Goal: Task Accomplishment & Management: Use online tool/utility

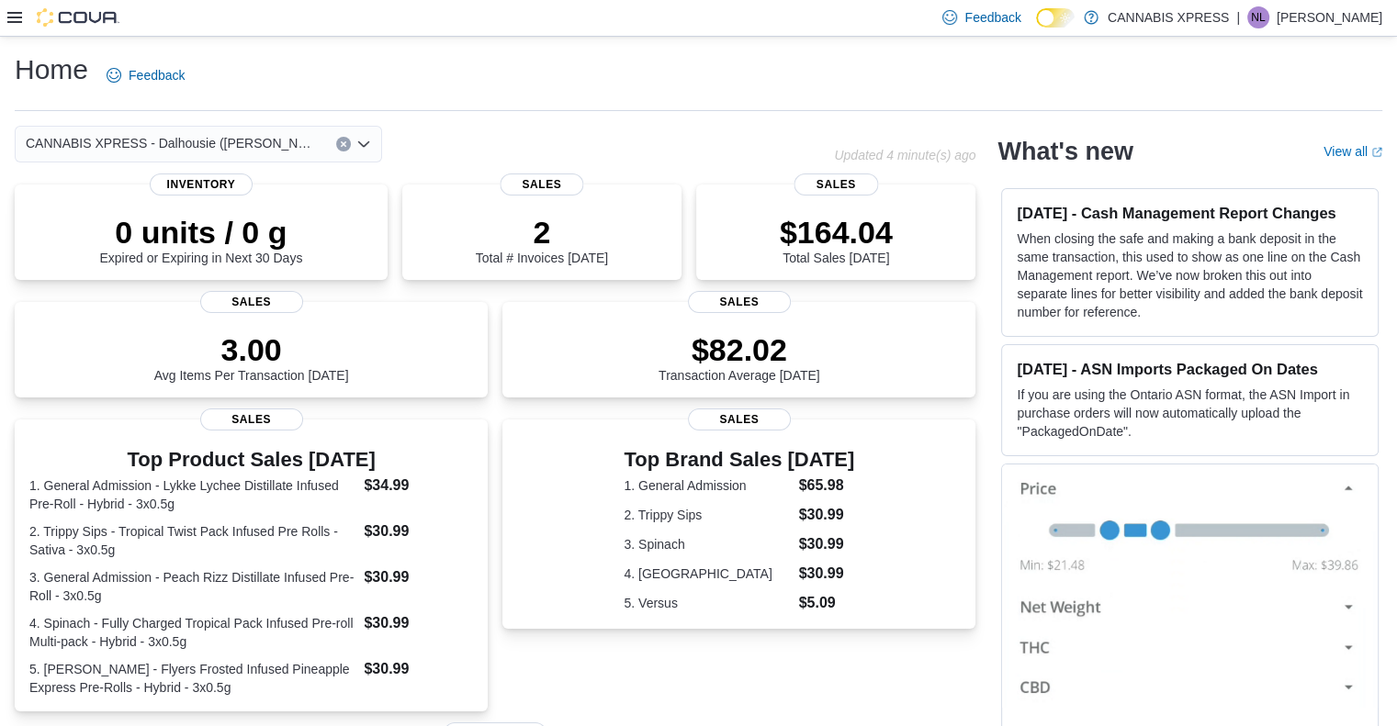
click at [18, 21] on icon at bounding box center [14, 17] width 15 height 15
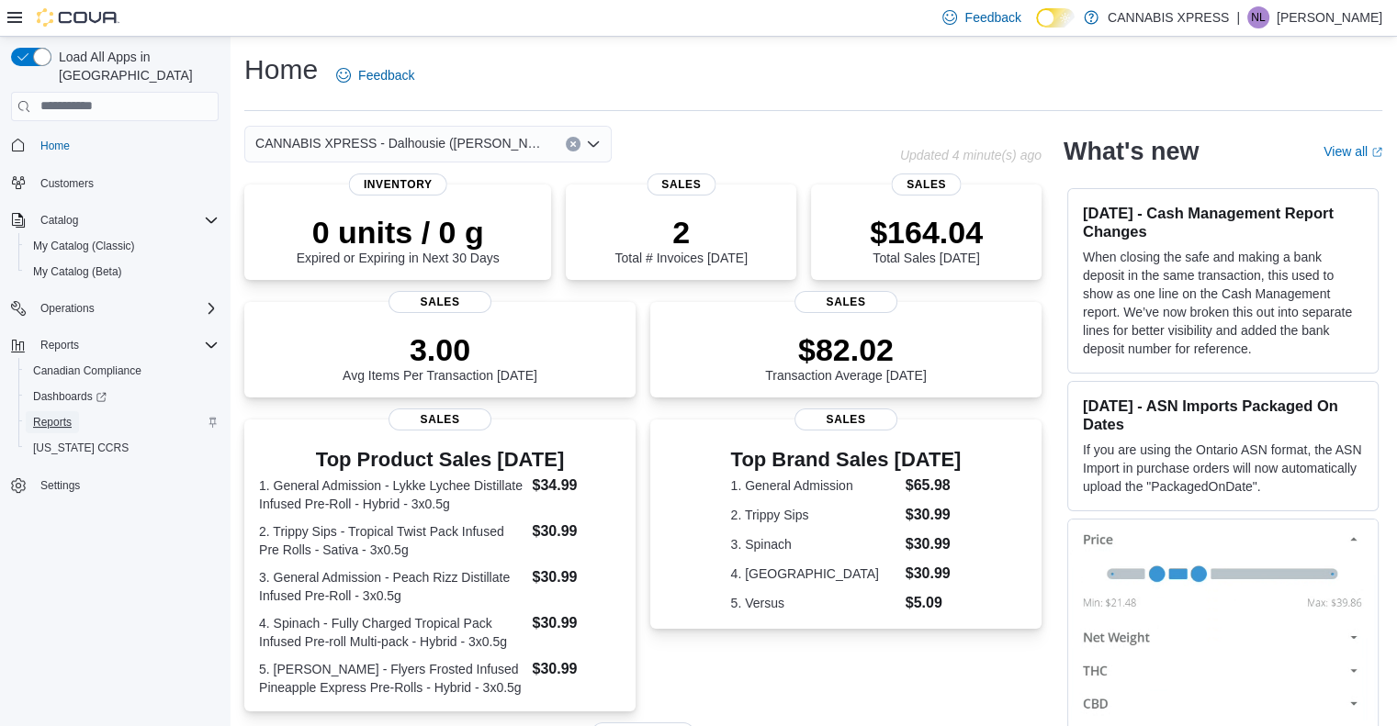
click at [59, 415] on span "Reports" at bounding box center [52, 422] width 39 height 15
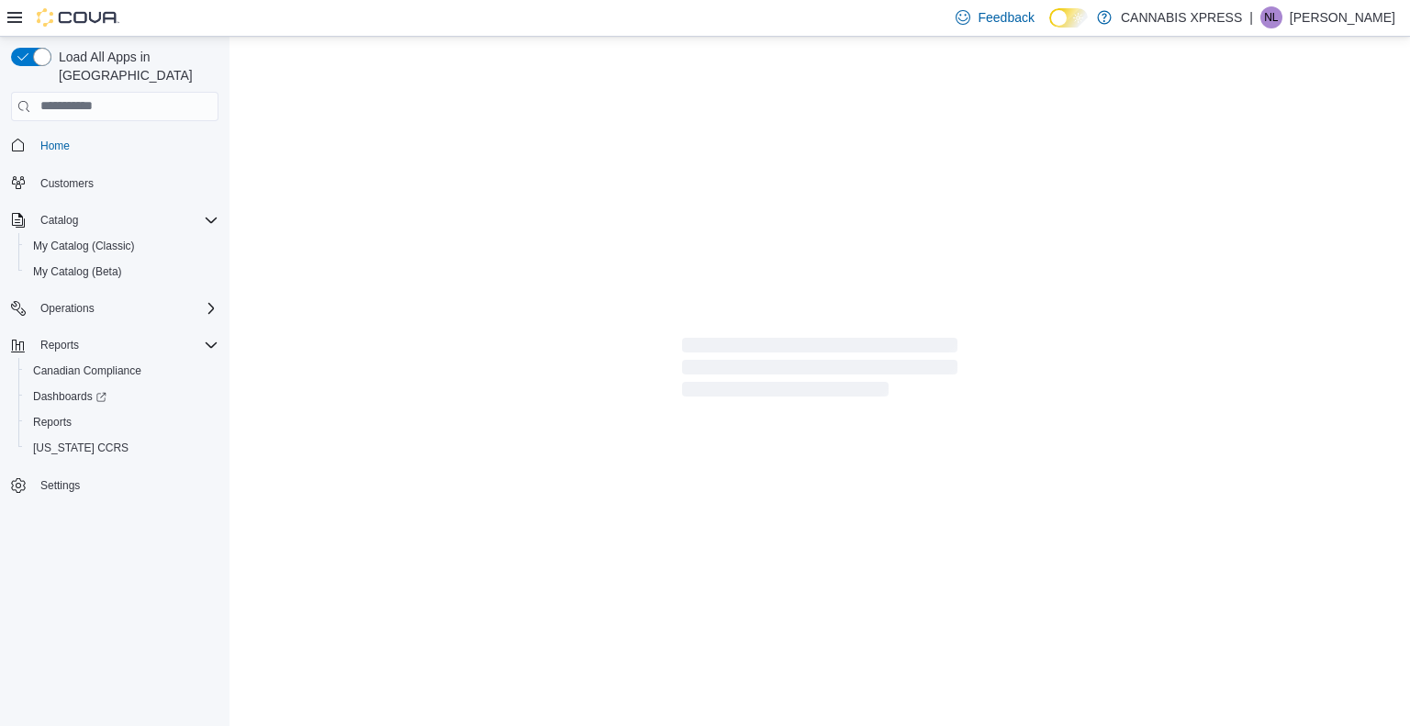
drag, startPoint x: 708, startPoint y: 388, endPoint x: 807, endPoint y: 362, distance: 102.5
click at [807, 362] on span "Loading" at bounding box center [819, 371] width 275 height 59
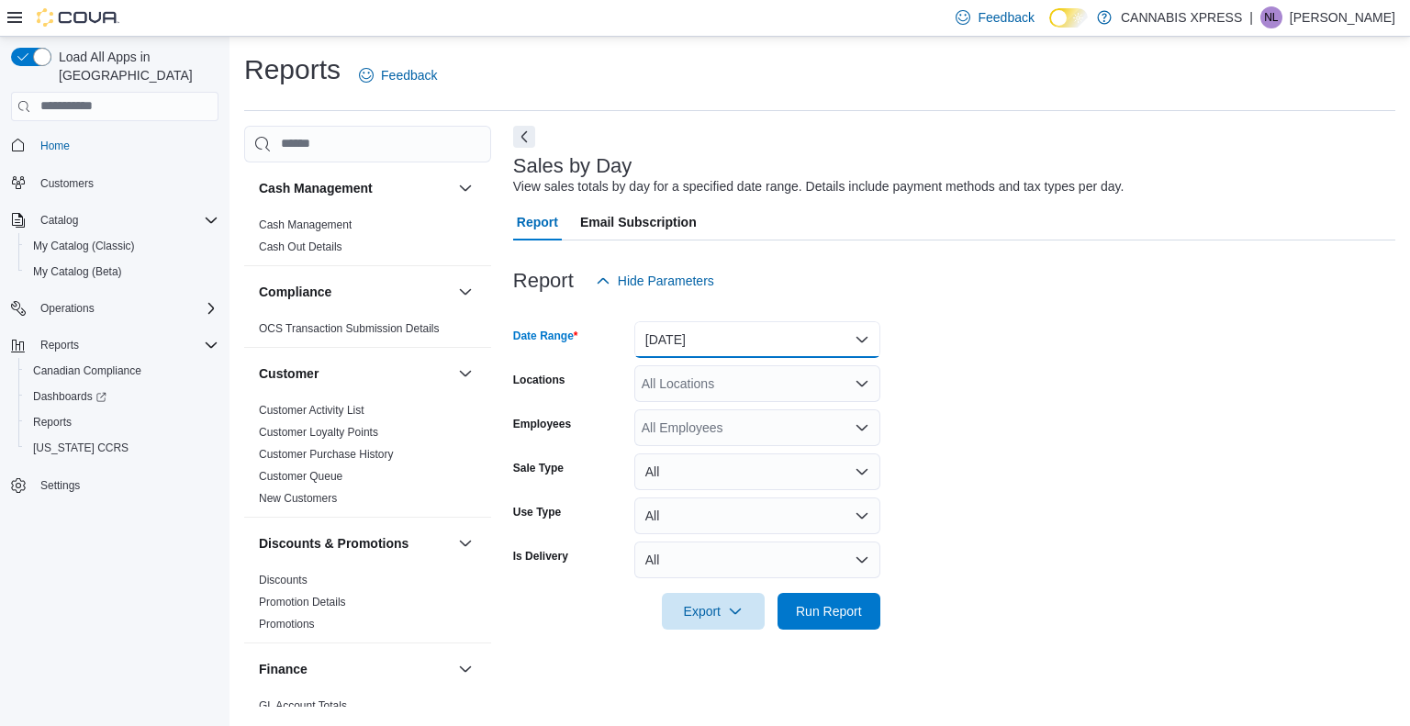
click at [744, 346] on button "[DATE]" at bounding box center [758, 339] width 246 height 37
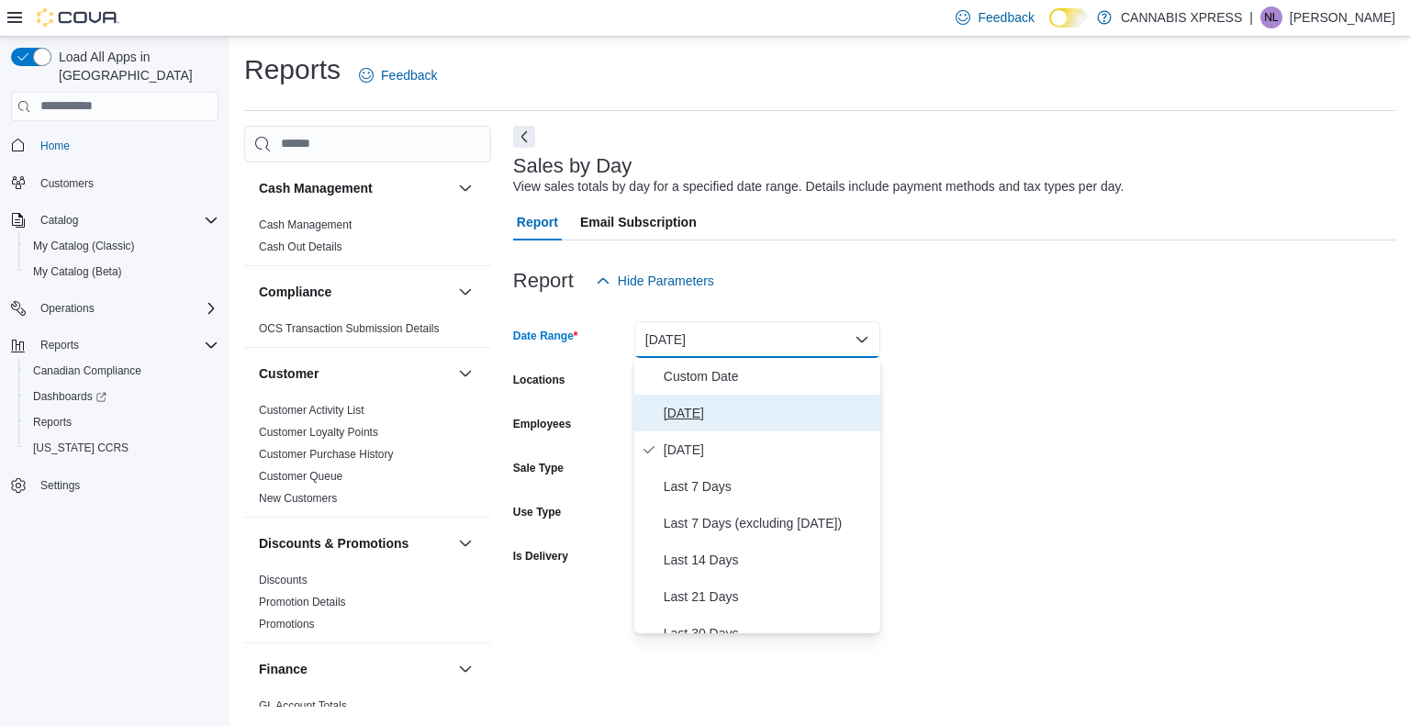
click at [737, 400] on button "[DATE]" at bounding box center [758, 413] width 246 height 37
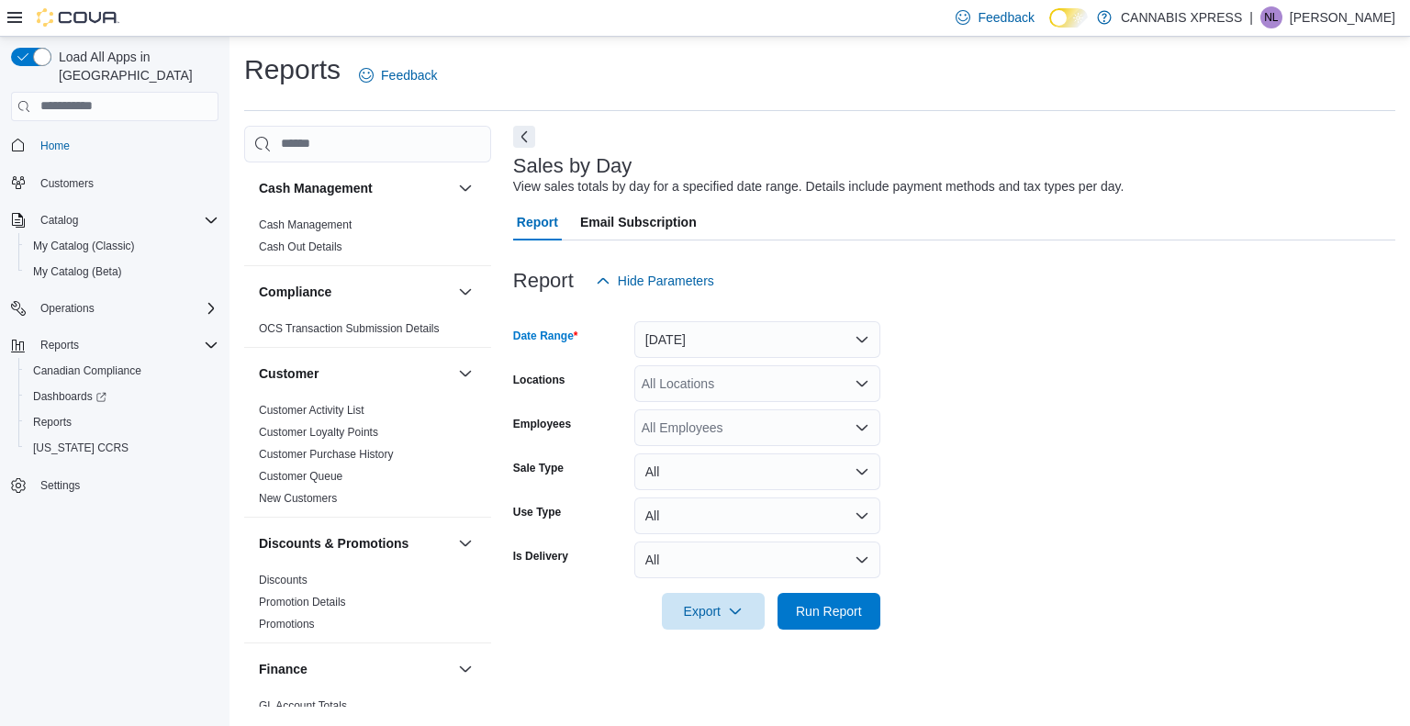
click at [737, 374] on div "All Locations" at bounding box center [758, 383] width 246 height 37
type input "****"
click at [742, 417] on span "CANNABIS XPRESS - Dalhousie ([PERSON_NAME][GEOGRAPHIC_DATA])" at bounding box center [904, 415] width 442 height 18
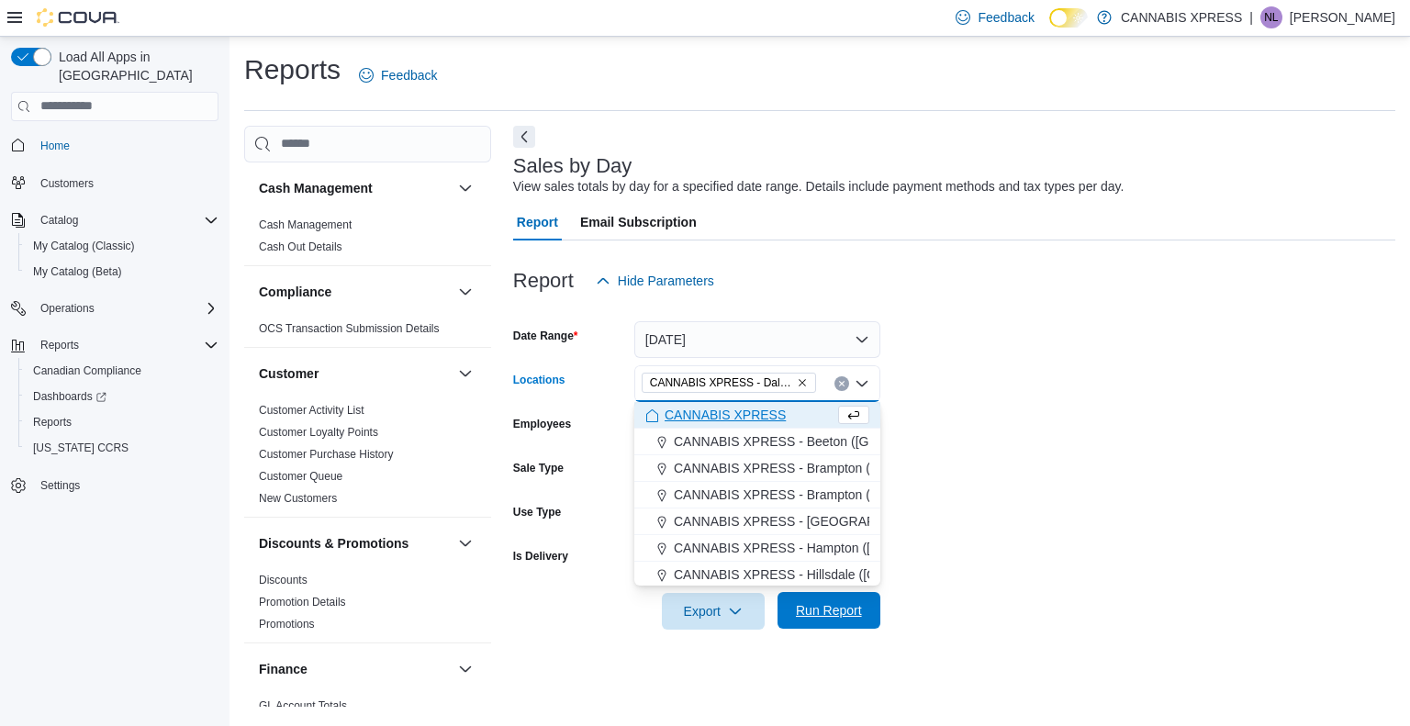
click at [833, 597] on span "Run Report" at bounding box center [829, 610] width 81 height 37
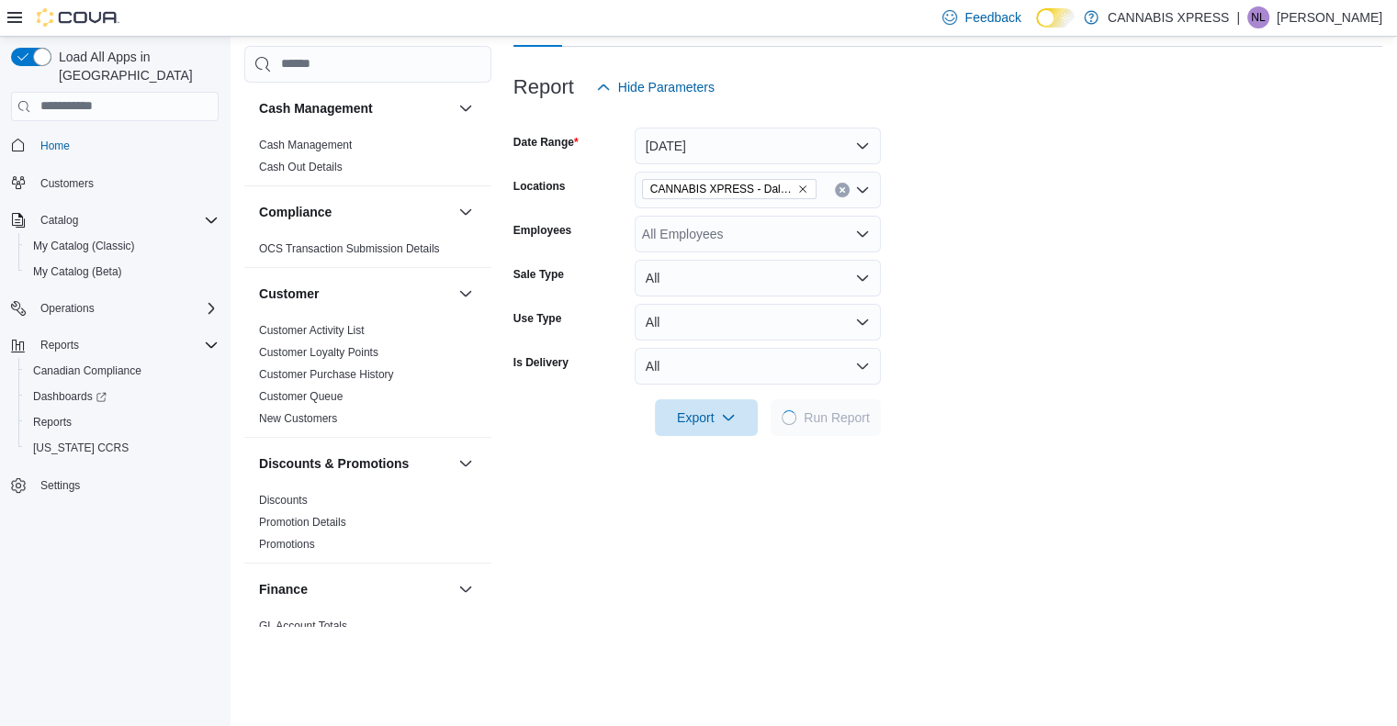
scroll to position [201, 0]
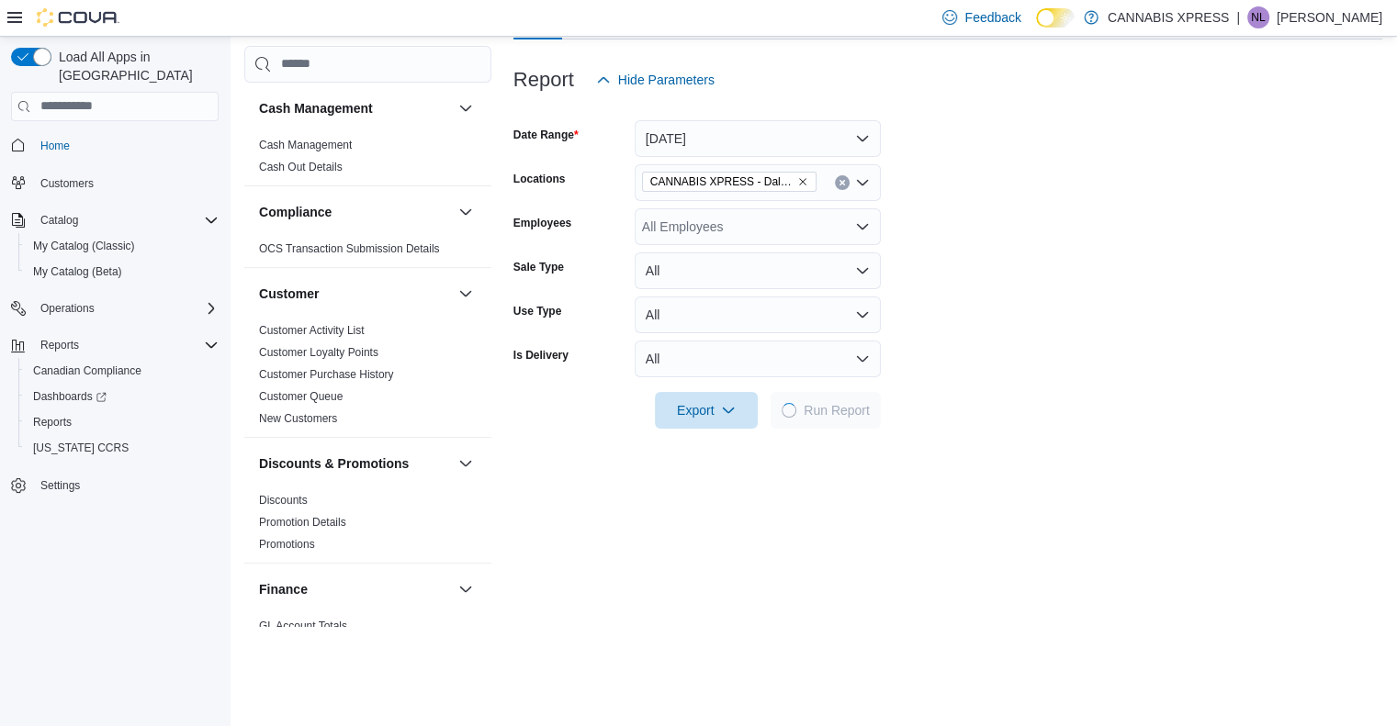
click at [833, 597] on div "Report Hide Parameters Date Range [DATE] Locations CANNABIS XPRESS - Dalhousie …" at bounding box center [947, 419] width 869 height 760
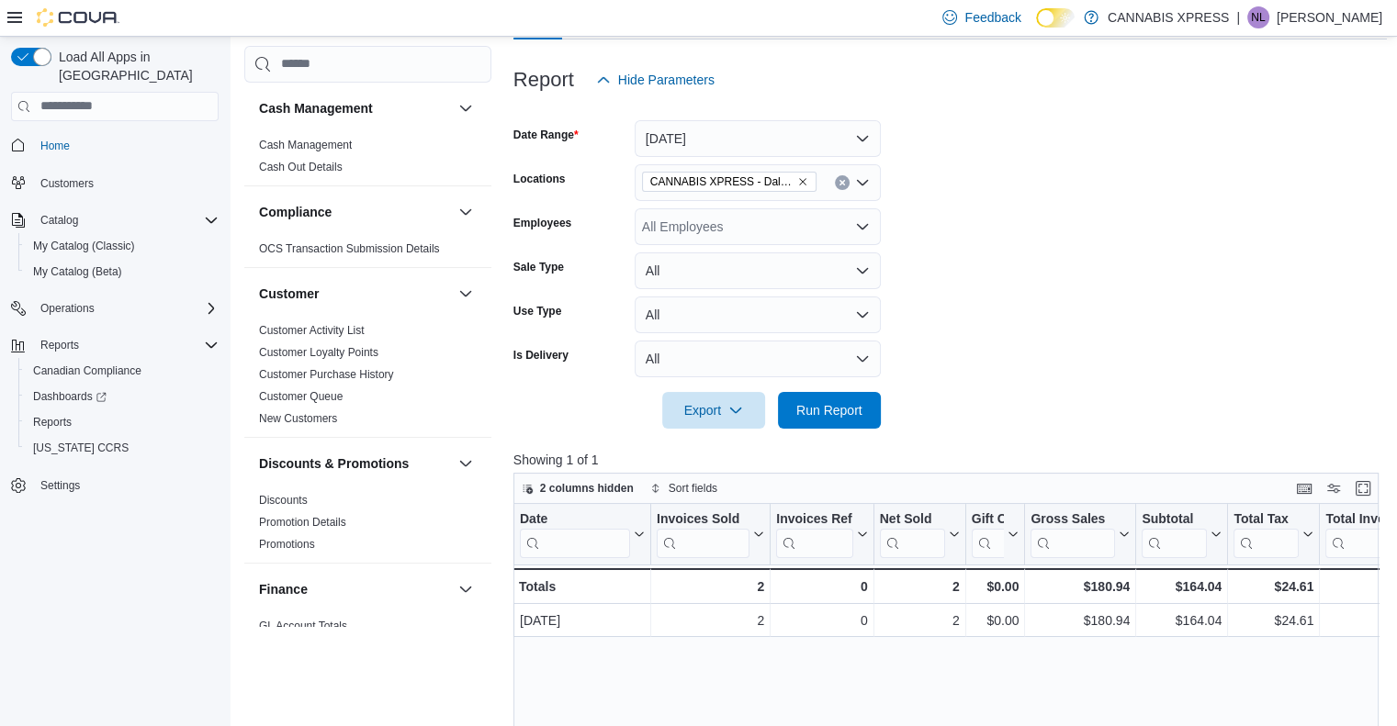
click at [1061, 17] on icon at bounding box center [1056, 18] width 10 height 10
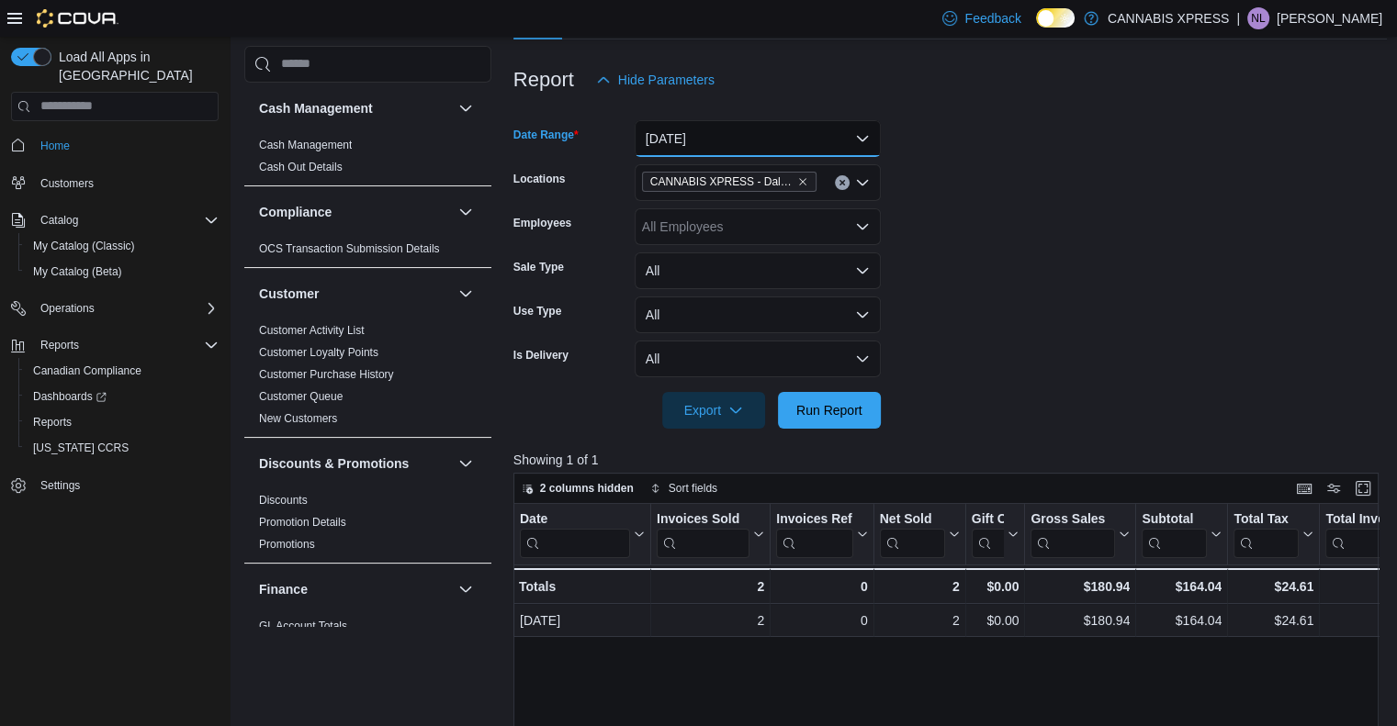
click at [806, 144] on button "[DATE]" at bounding box center [758, 138] width 246 height 37
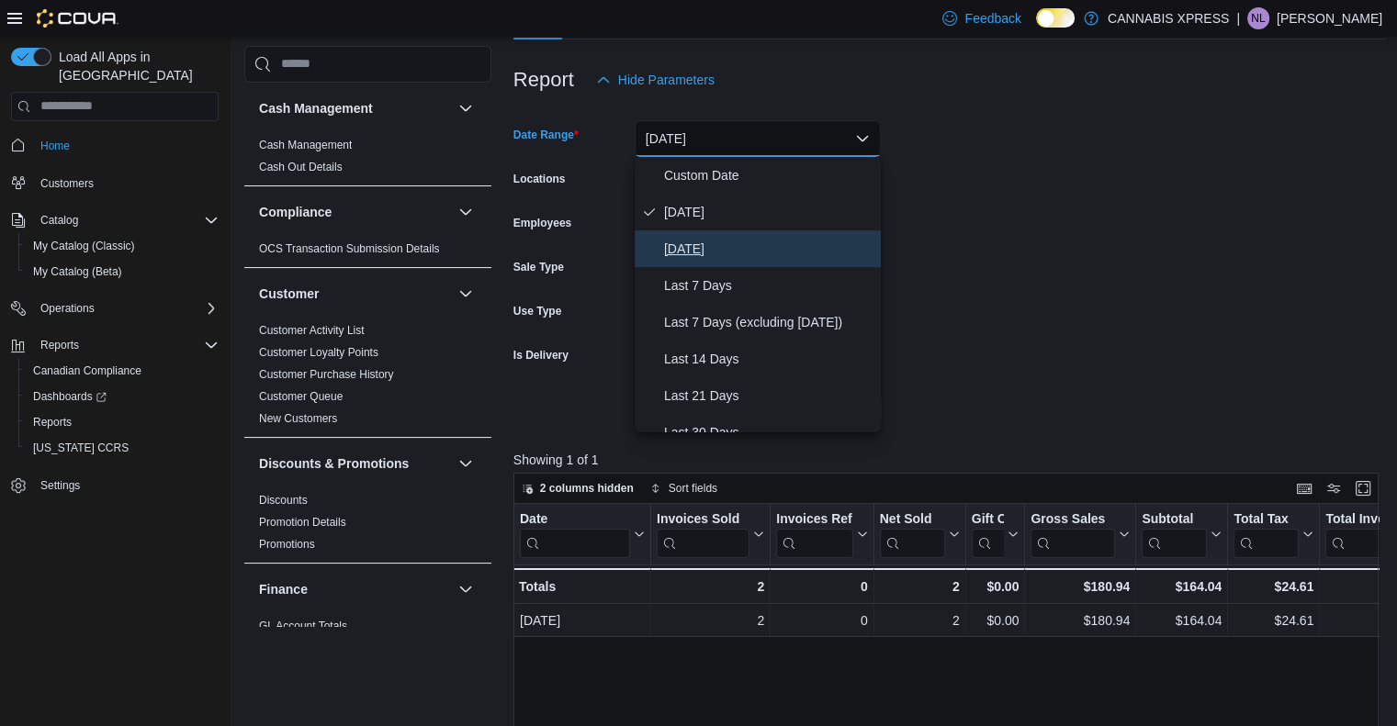
click at [720, 242] on span "[DATE]" at bounding box center [768, 249] width 209 height 22
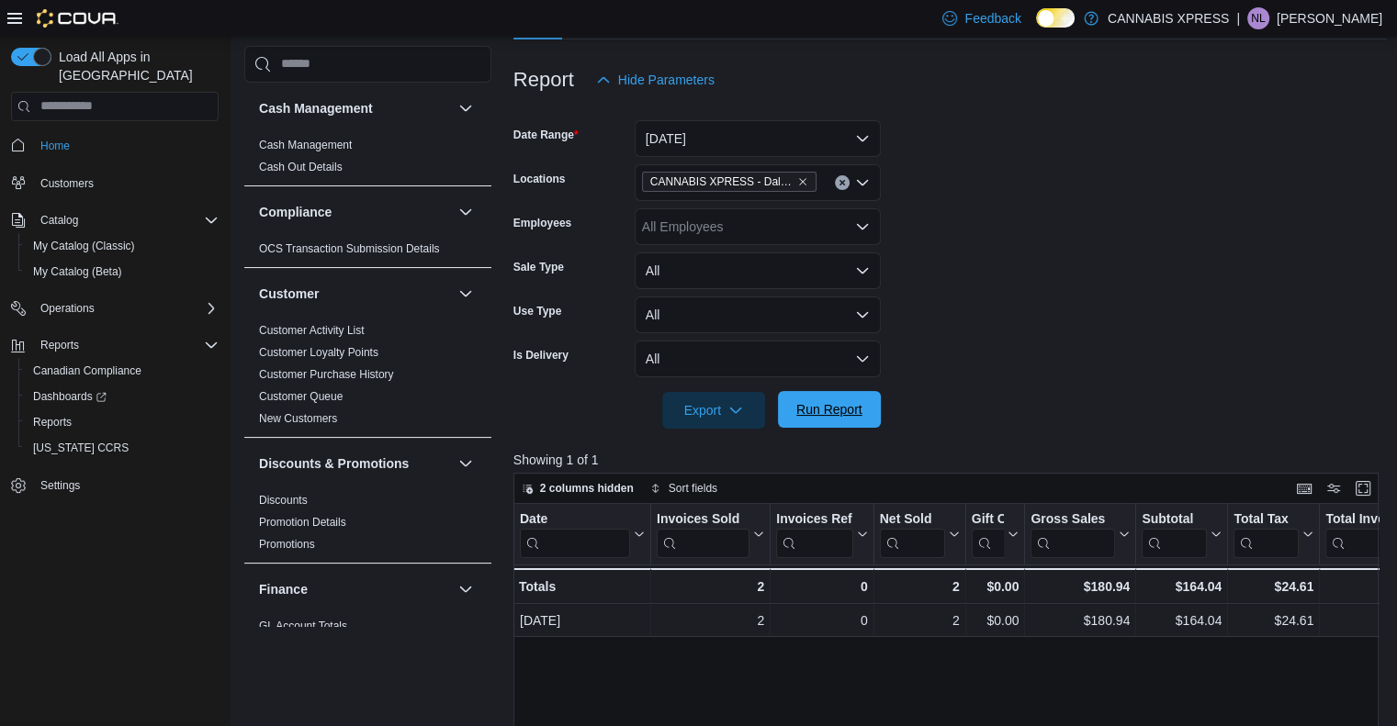
click at [815, 393] on span "Run Report" at bounding box center [829, 409] width 81 height 37
